Goal: Task Accomplishment & Management: Manage account settings

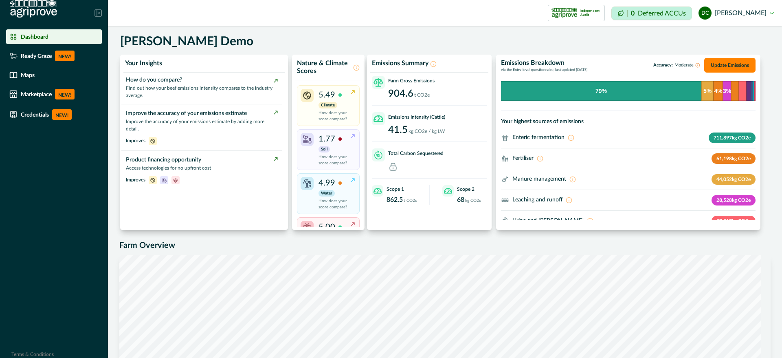
click at [762, 15] on button "dc [PERSON_NAME]" at bounding box center [736, 13] width 75 height 20
click at [718, 40] on button "Sign out" at bounding box center [728, 36] width 90 height 13
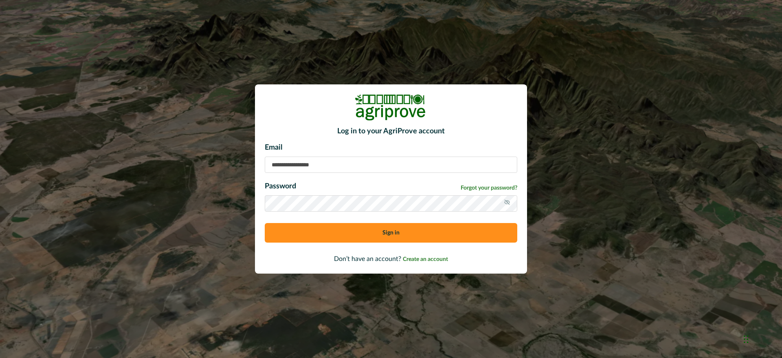
type input "**********"
drag, startPoint x: 767, startPoint y: 168, endPoint x: 770, endPoint y: 180, distance: 12.4
